Goal: Find specific page/section: Find specific page/section

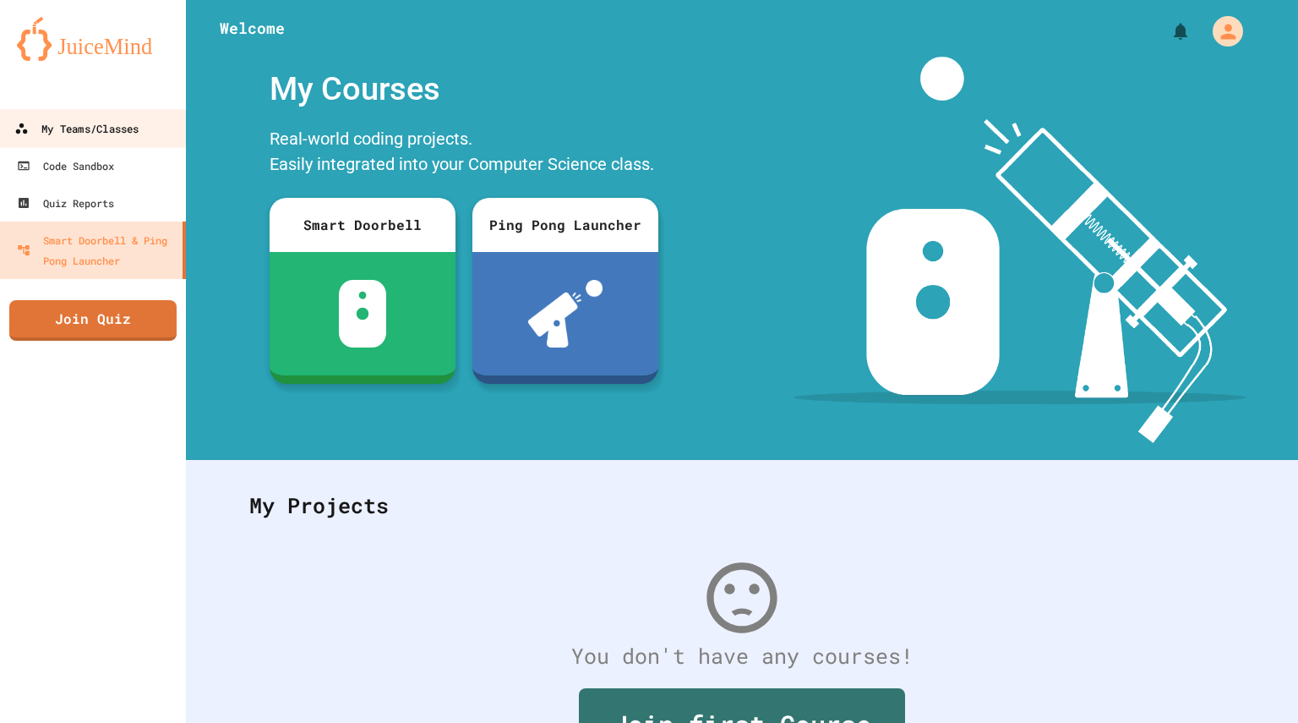
click at [114, 140] on link "My Teams/Classes" at bounding box center [93, 128] width 192 height 38
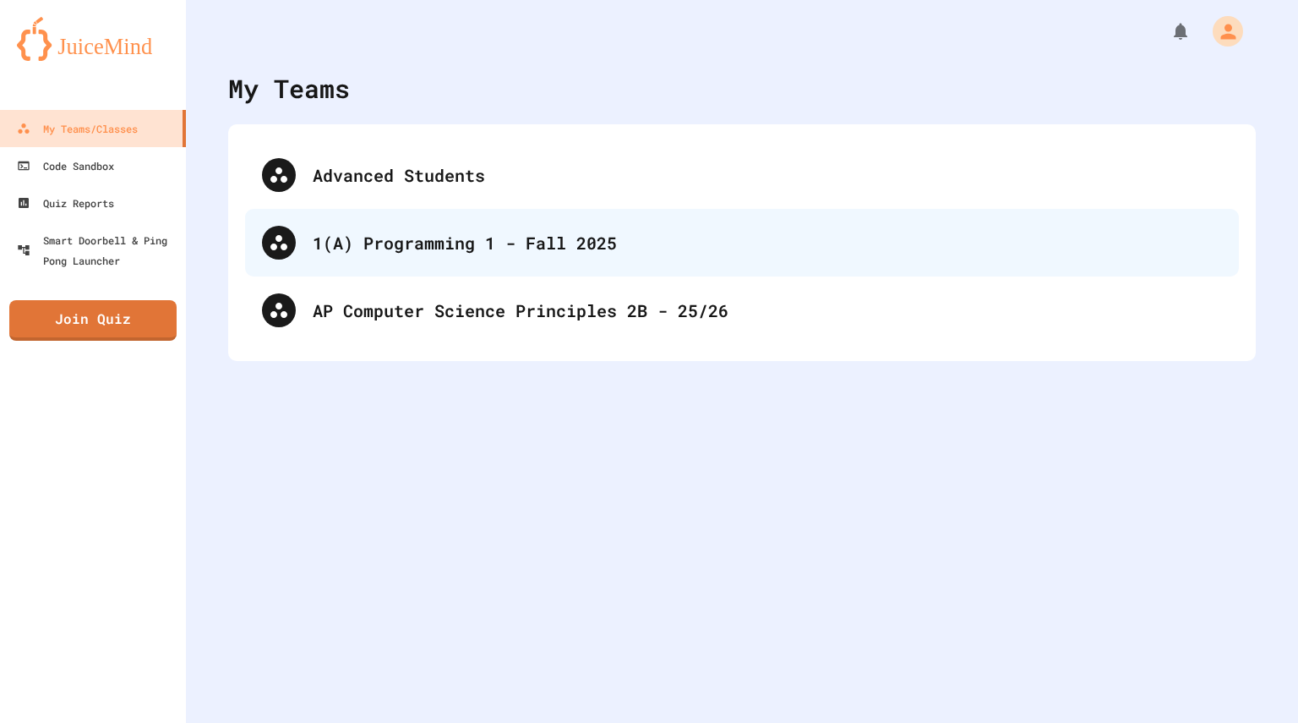
click at [422, 253] on div "1(A) Programming 1 - Fall 2025" at bounding box center [767, 242] width 909 height 25
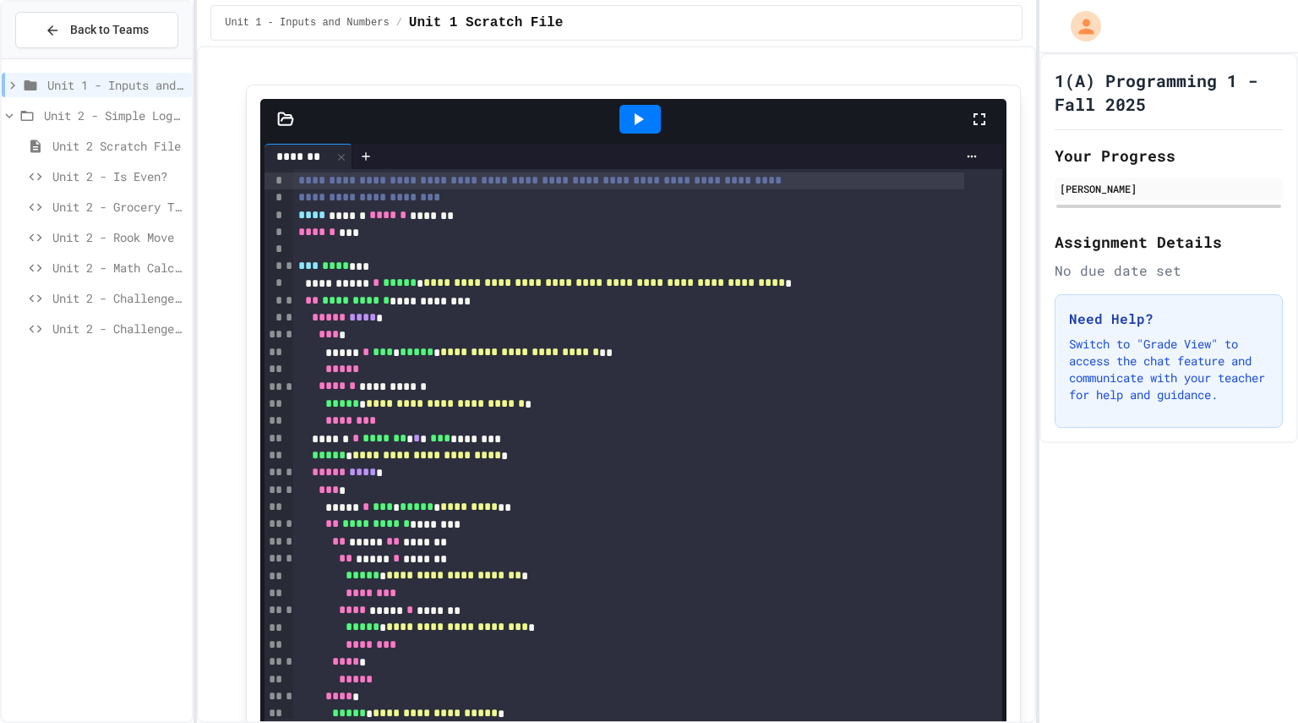
click at [112, 333] on span "Unit 2 - Challenge Project - Colors on Chessboard" at bounding box center [118, 328] width 133 height 18
